Goal: Task Accomplishment & Management: Complete application form

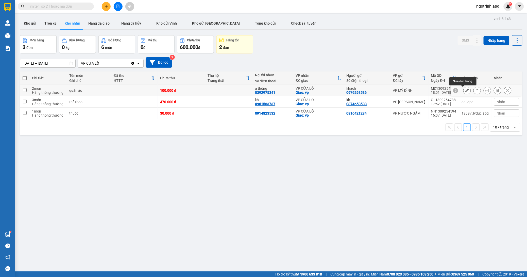
click at [465, 90] on icon at bounding box center [467, 91] width 4 height 4
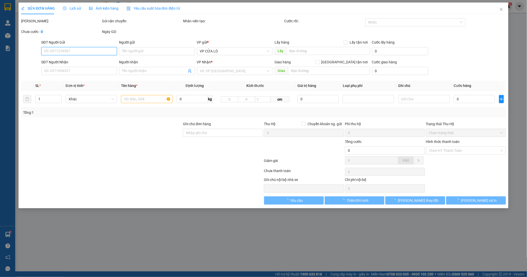
type input "0976293586"
type input "khách"
type input "0392975341"
type input "a thông"
checkbox input "true"
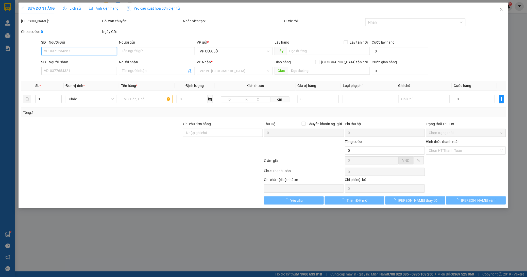
type input "vp"
type input "100.000"
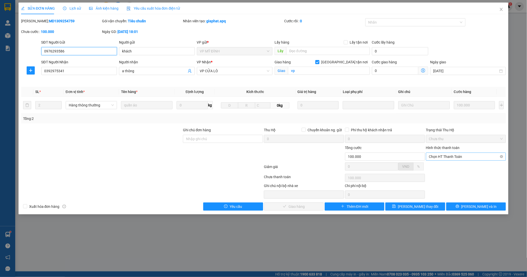
click at [445, 156] on span "Chọn HT Thanh Toán" at bounding box center [466, 157] width 74 height 8
click at [443, 166] on div "Tại văn phòng" at bounding box center [466, 167] width 74 height 6
type input "0"
click at [296, 208] on span "[PERSON_NAME] và Giao hàng" at bounding box center [298, 207] width 49 height 6
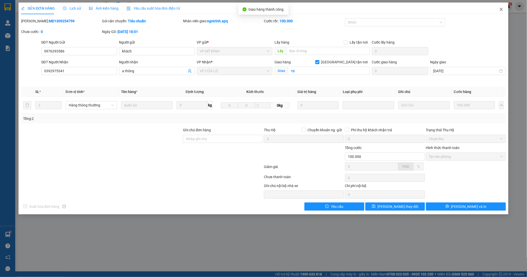
click at [501, 8] on icon "close" at bounding box center [501, 9] width 4 height 4
